Goal: Register for event/course

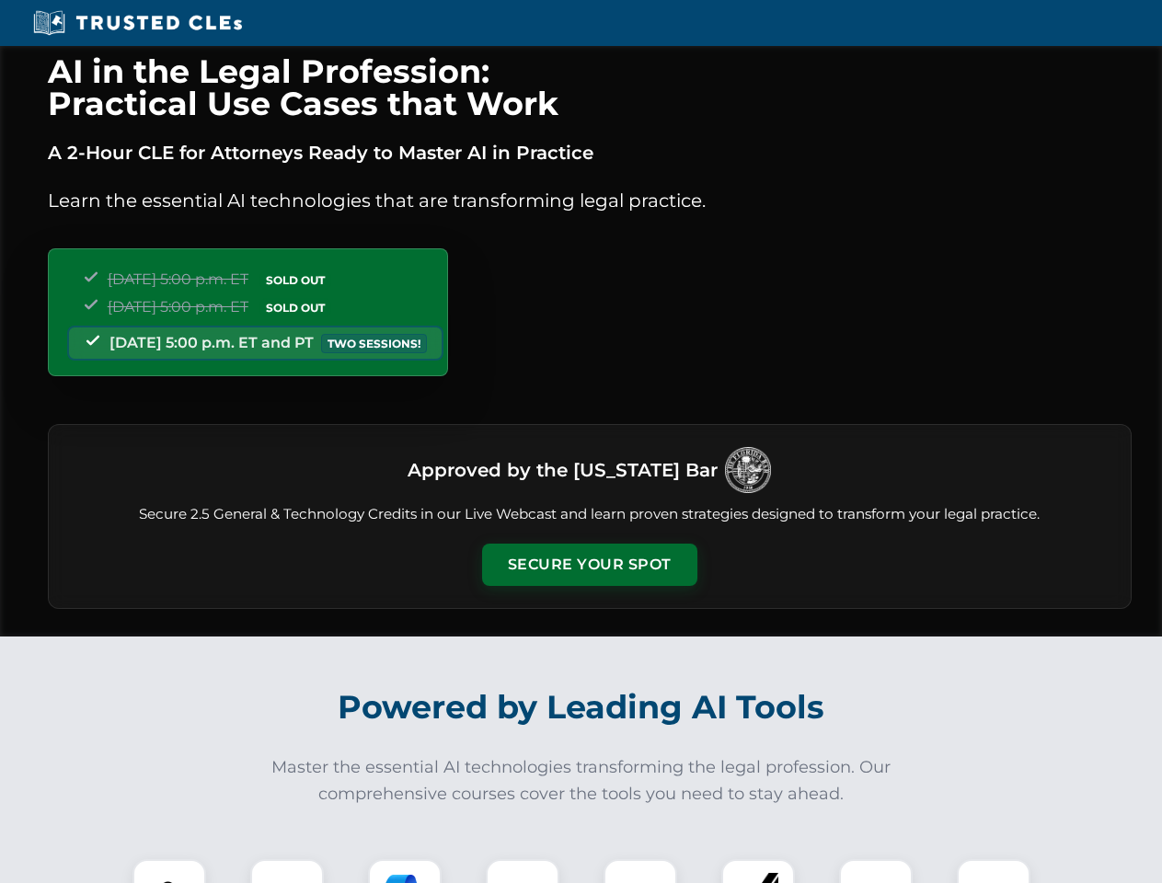
click at [589, 565] on button "Secure Your Spot" at bounding box center [589, 565] width 215 height 42
click at [169, 871] on img at bounding box center [169, 895] width 53 height 53
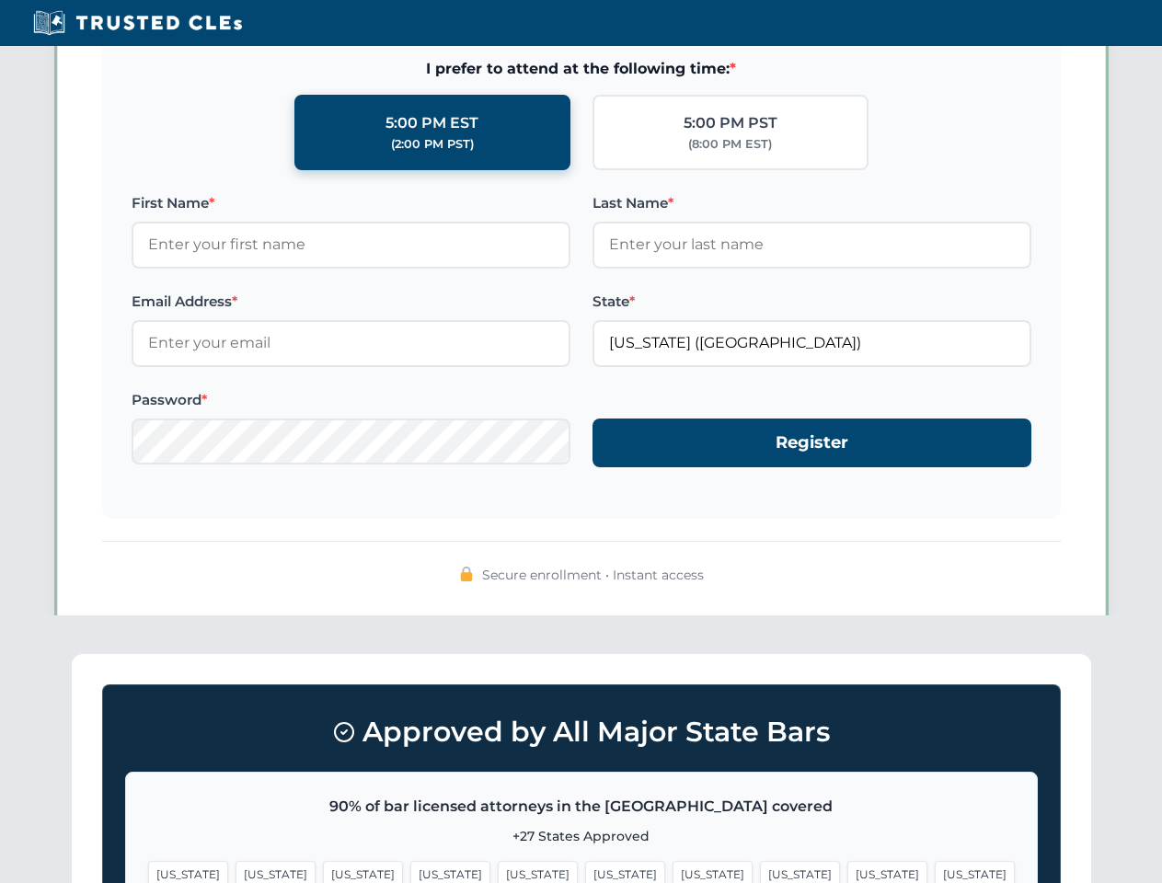
click at [672, 871] on span "[US_STATE]" at bounding box center [712, 874] width 80 height 27
click at [847, 871] on span "[US_STATE]" at bounding box center [887, 874] width 80 height 27
